Goal: Task Accomplishment & Management: Use online tool/utility

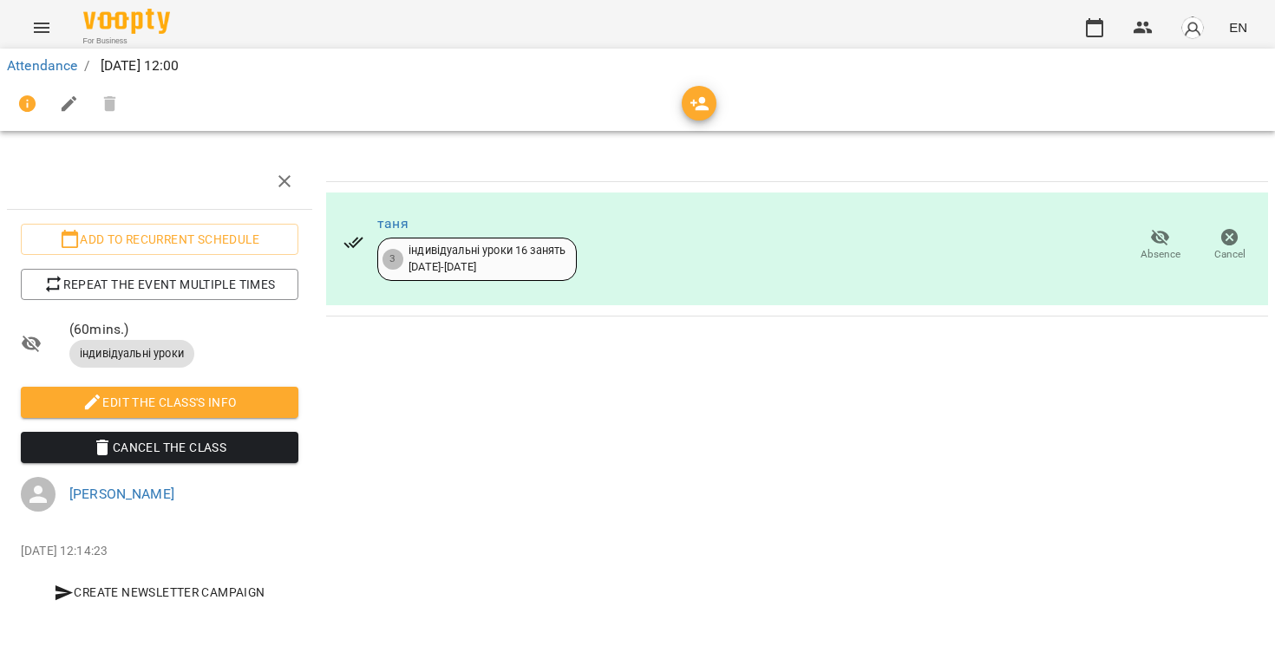
click at [1193, 23] on img "button" at bounding box center [1192, 28] width 24 height 24
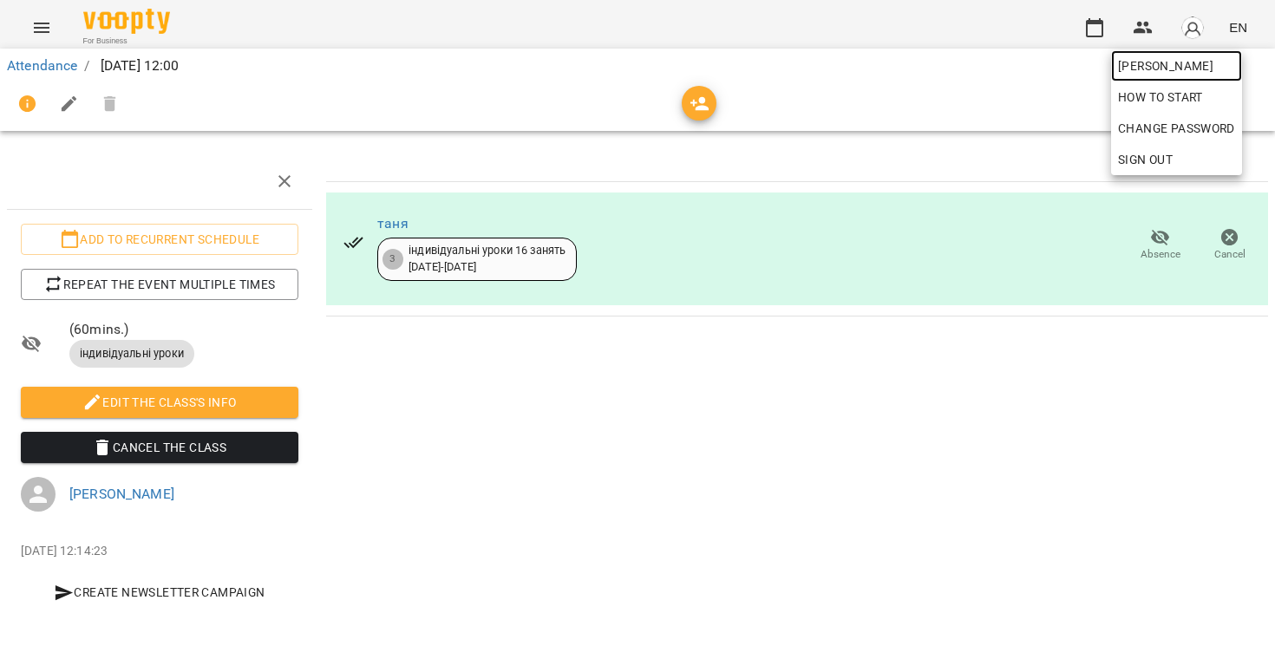
click at [1190, 65] on span "[PERSON_NAME]" at bounding box center [1176, 65] width 117 height 21
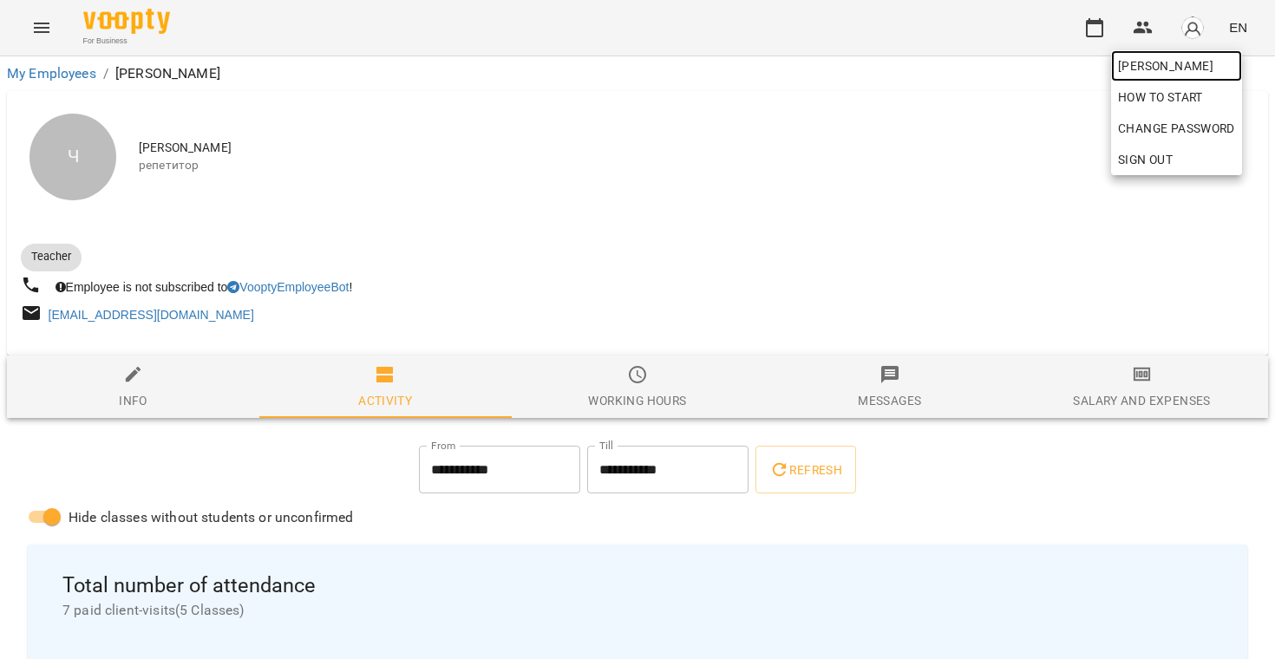
click at [1189, 65] on span "[PERSON_NAME]" at bounding box center [1176, 65] width 117 height 21
click at [1119, 381] on div at bounding box center [637, 329] width 1275 height 659
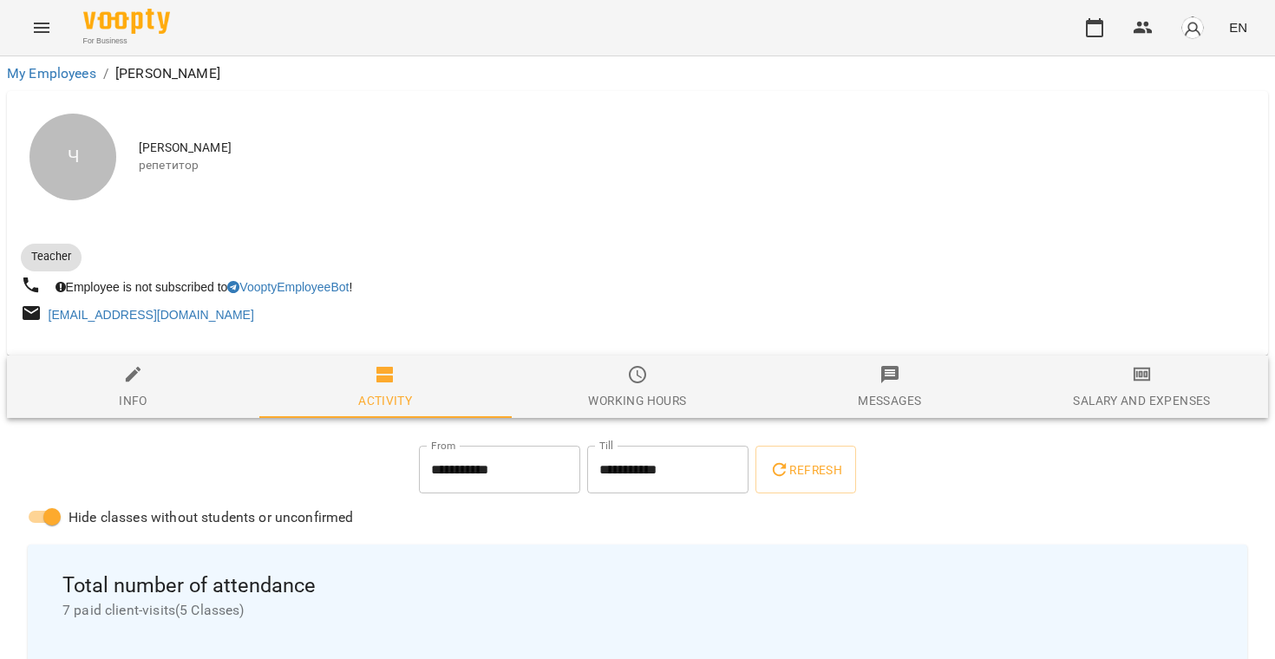
click at [1122, 395] on div "Salary and Expenses" at bounding box center [1141, 400] width 137 height 21
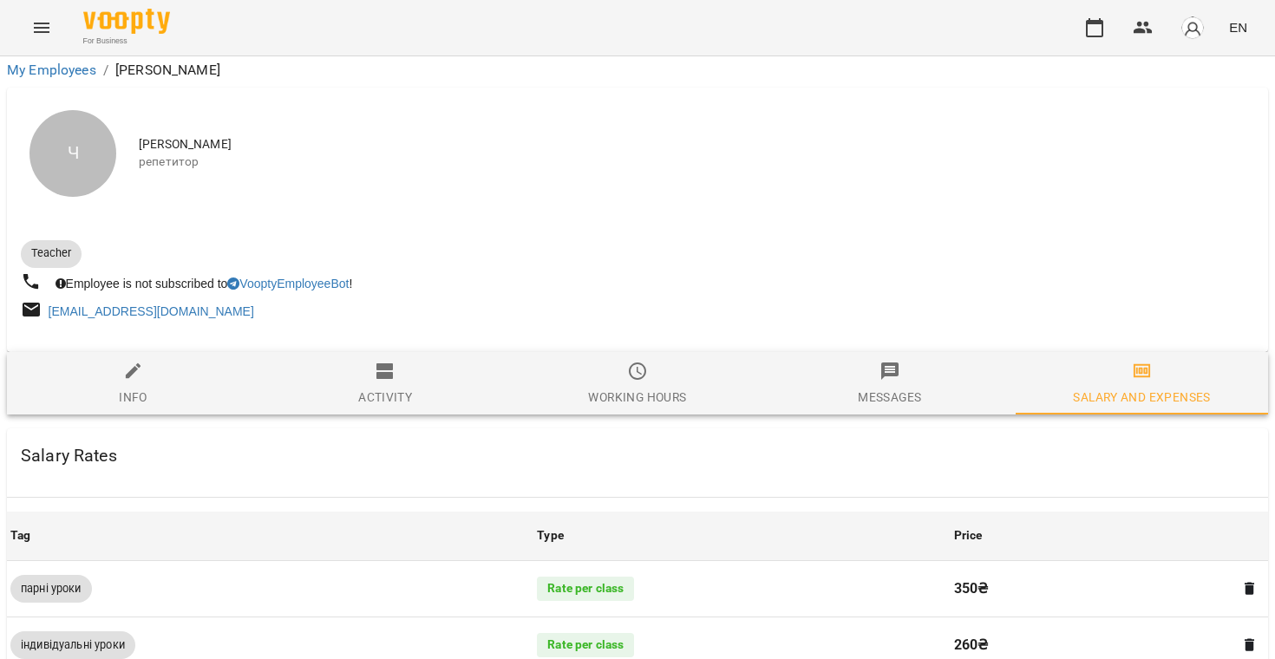
scroll to position [85, 0]
click at [168, 361] on span "Info" at bounding box center [133, 384] width 232 height 47
select select "**"
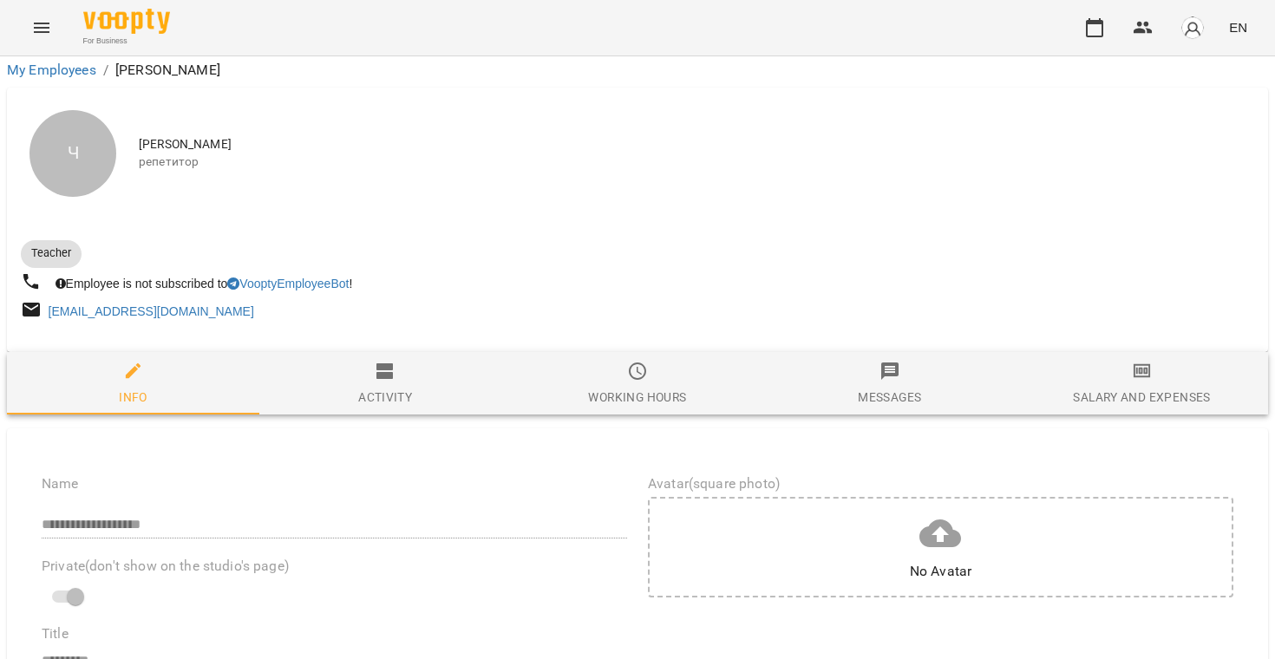
scroll to position [209, 0]
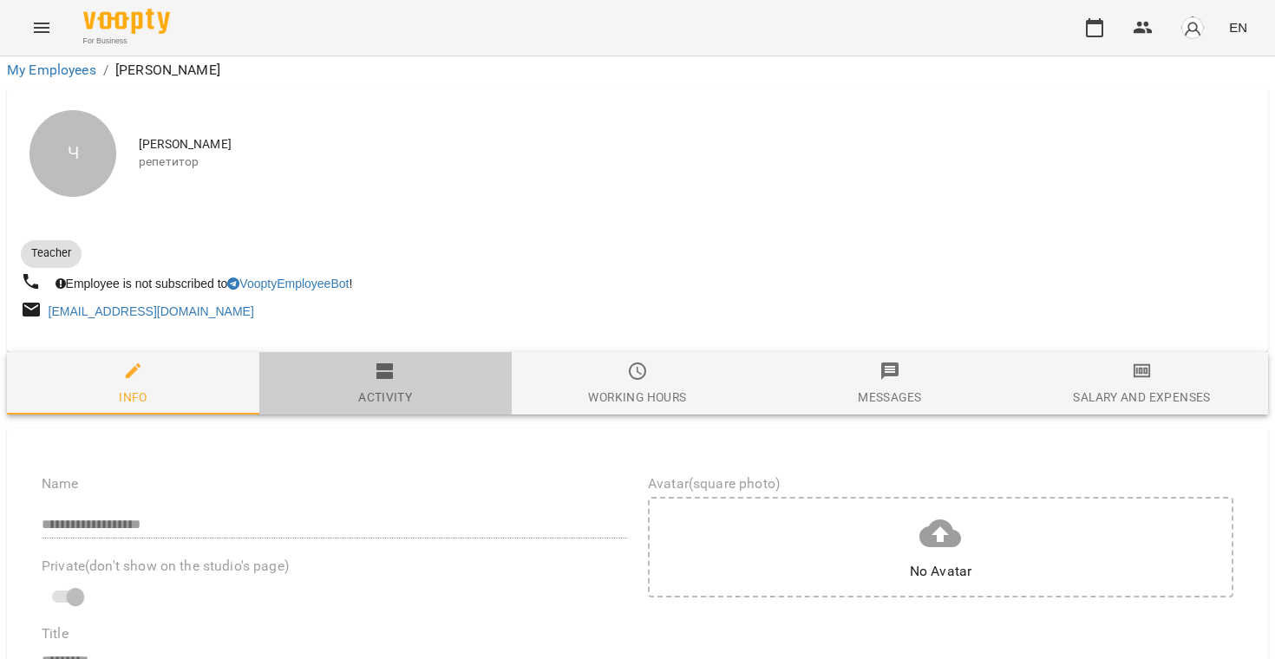
click at [354, 361] on span "Activity" at bounding box center [386, 384] width 232 height 47
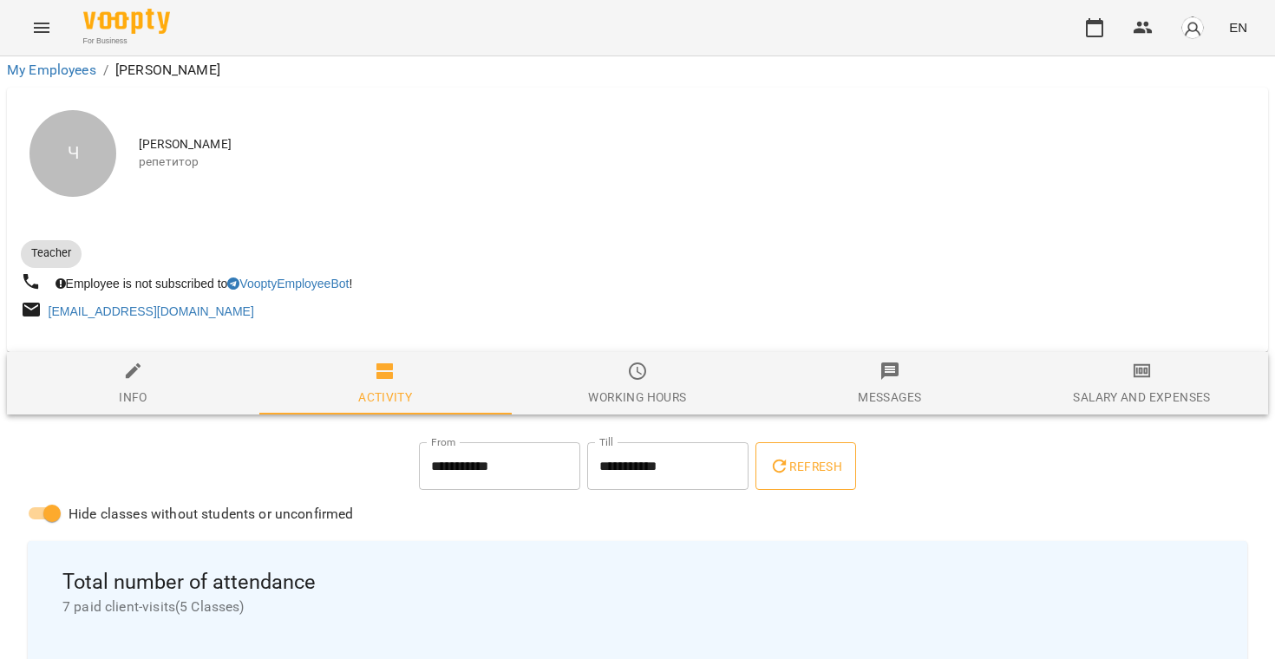
scroll to position [160, 0]
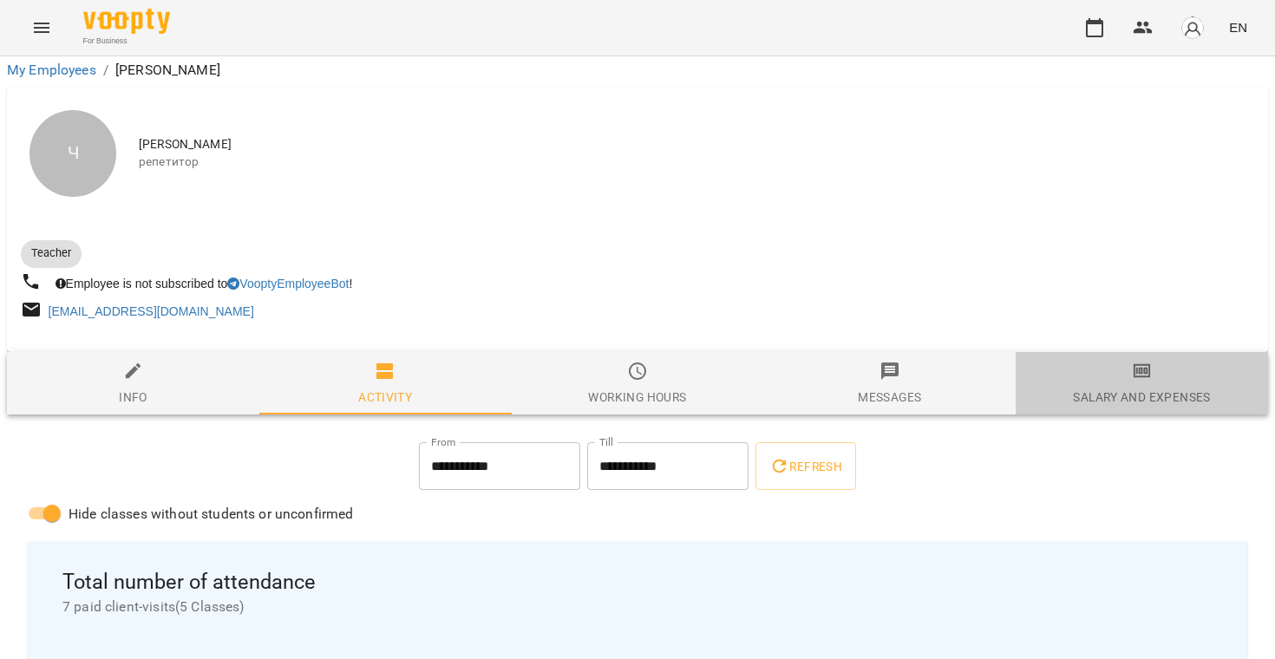
click at [1108, 387] on div "Salary and Expenses" at bounding box center [1141, 397] width 137 height 21
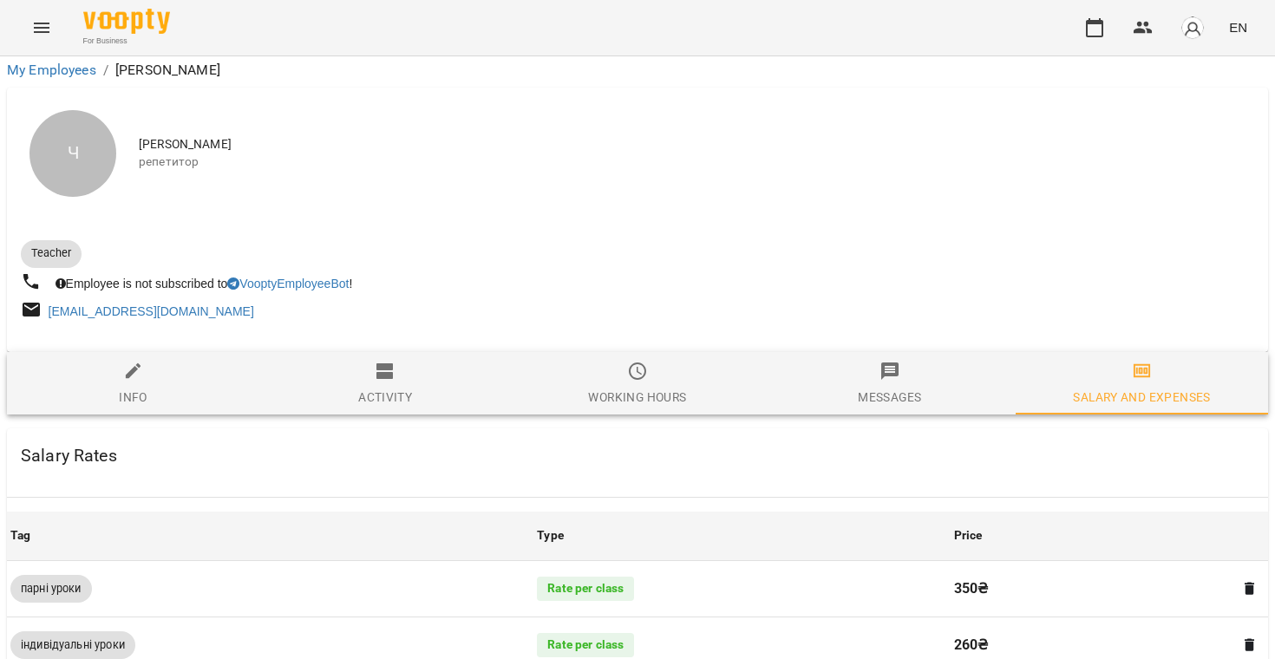
scroll to position [271, 0]
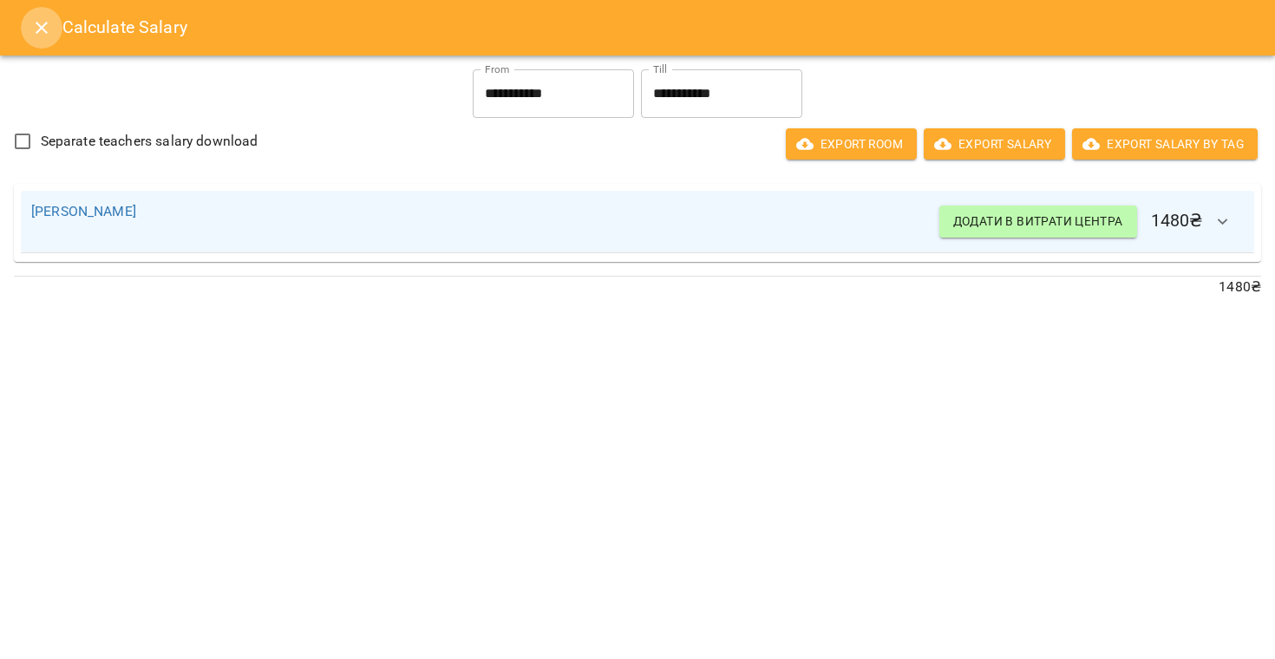
click at [43, 19] on icon "Close" at bounding box center [41, 27] width 21 height 21
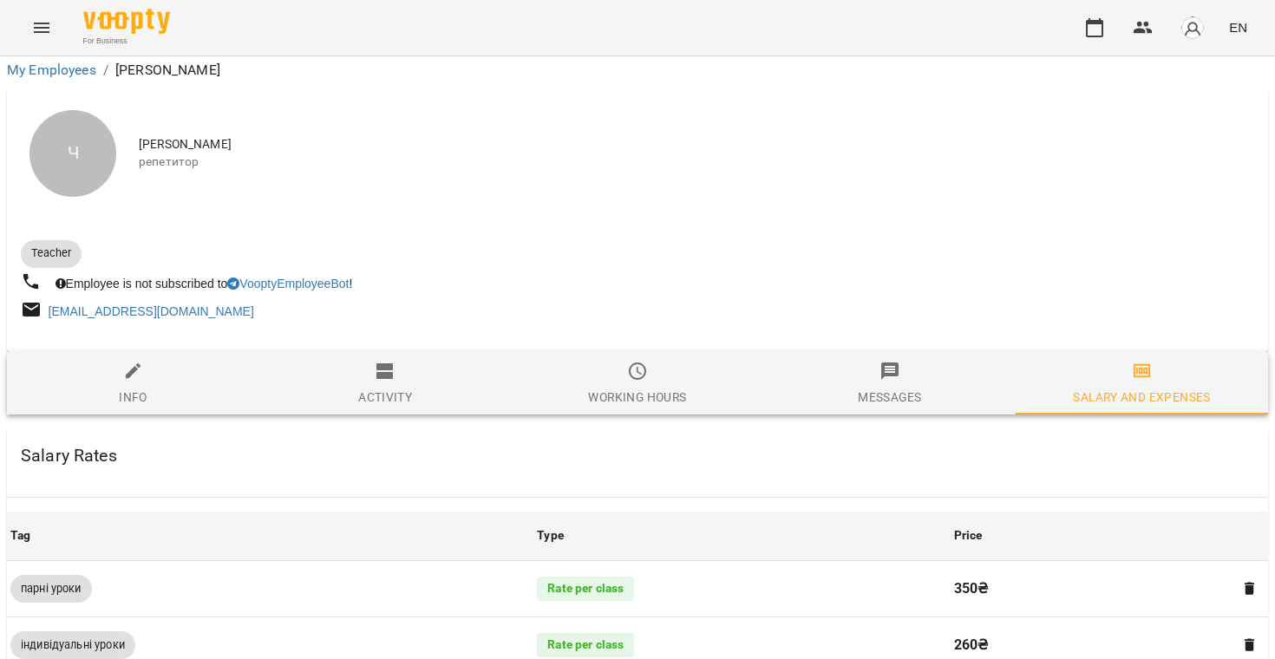
scroll to position [0, 0]
